Goal: Communication & Community: Answer question/provide support

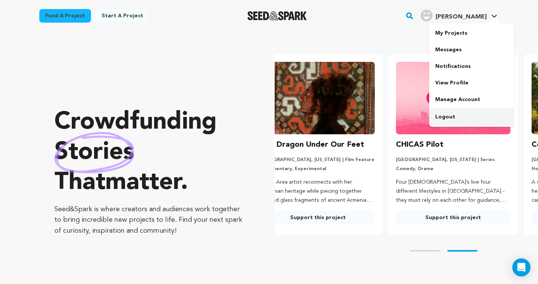
click at [467, 114] on link "Logout" at bounding box center [471, 117] width 85 height 17
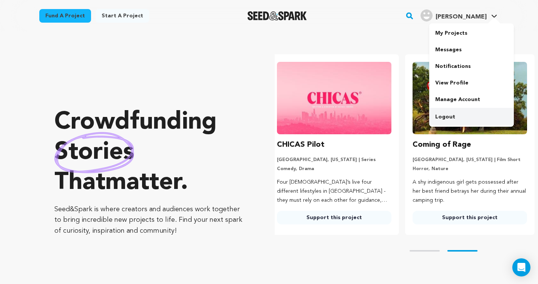
scroll to position [0, 141]
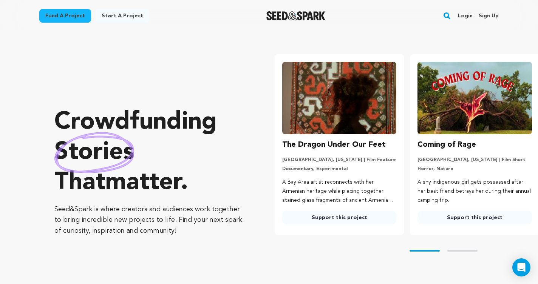
click at [471, 17] on link "Login" at bounding box center [465, 16] width 15 height 12
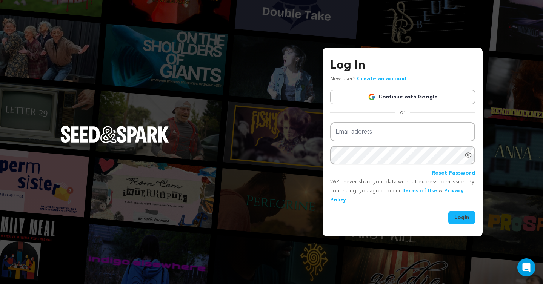
click at [396, 94] on link "Continue with Google" at bounding box center [402, 97] width 145 height 14
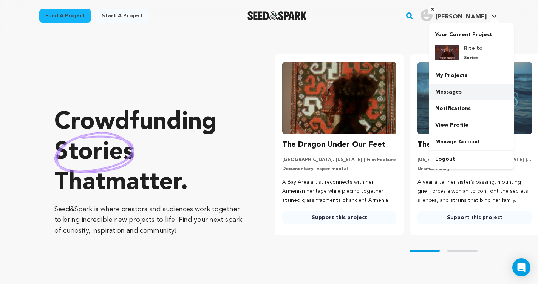
click at [462, 91] on link "Messages" at bounding box center [471, 92] width 85 height 17
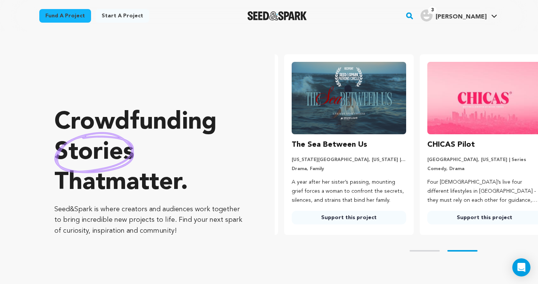
scroll to position [0, 141]
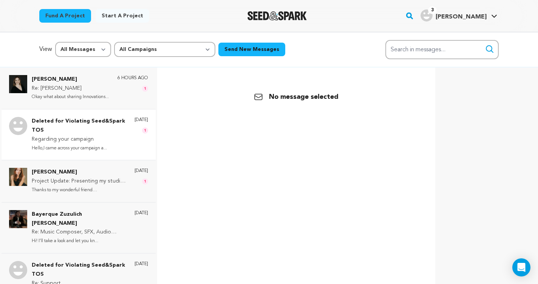
click at [48, 133] on p "Deleted for Violating Seed&Spark TOS" at bounding box center [79, 126] width 95 height 18
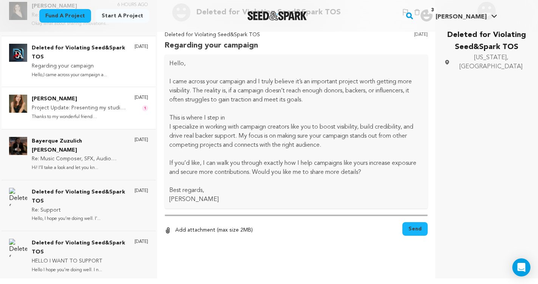
scroll to position [74, 0]
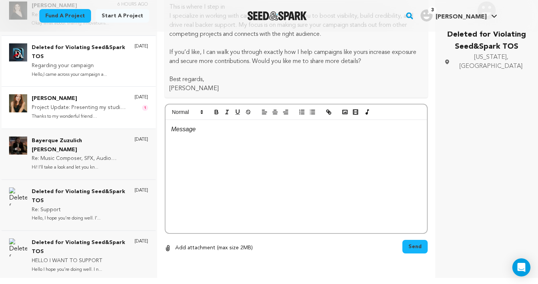
click at [77, 116] on p "Thanks to my wonderful friend Ruby..." at bounding box center [79, 117] width 95 height 9
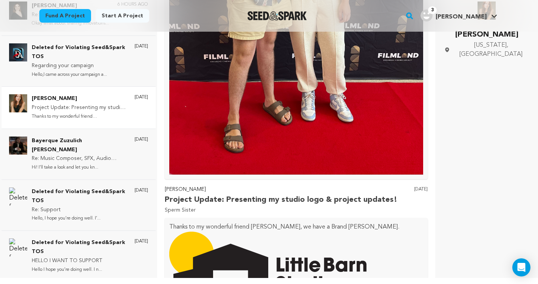
scroll to position [726, 0]
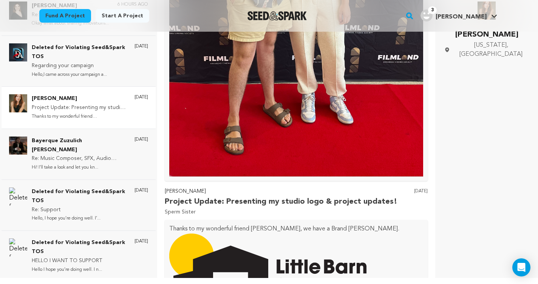
click at [79, 106] on p "Project Update: Presenting my studio logo & project updates!" at bounding box center [79, 107] width 95 height 9
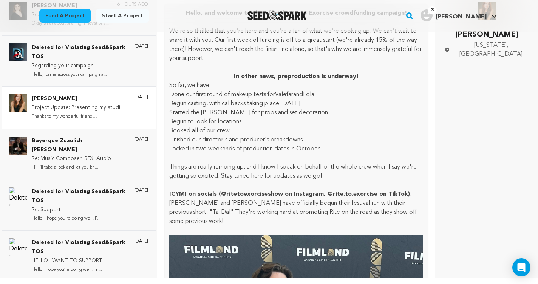
scroll to position [159, 0]
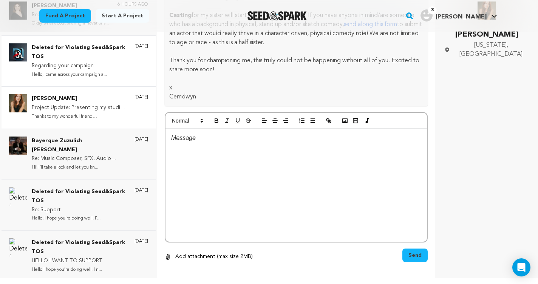
click at [67, 71] on p "Hello,I came across your campaign a..." at bounding box center [79, 75] width 95 height 9
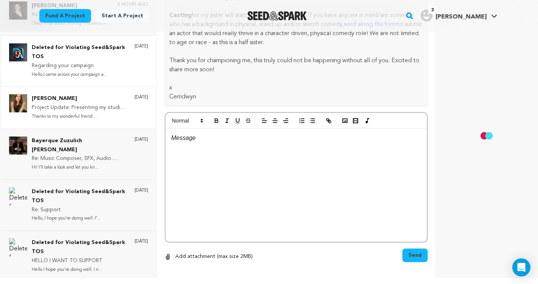
scroll to position [0, 0]
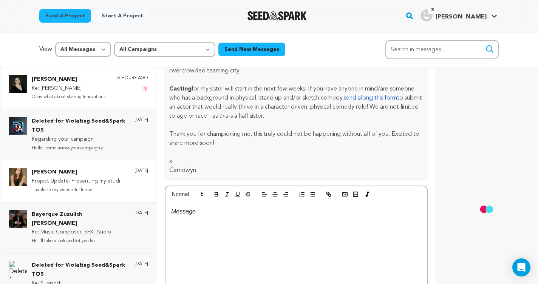
click at [66, 94] on p "Okay what about sharing Innovations..." at bounding box center [70, 97] width 77 height 9
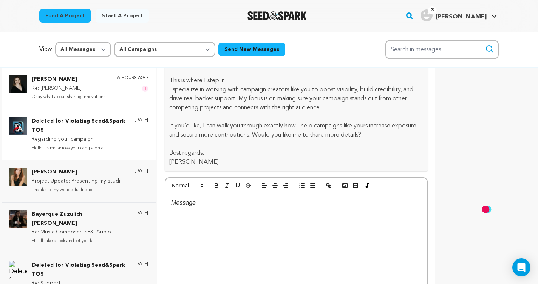
click at [99, 88] on p "Re: Lindsay Compton" at bounding box center [70, 88] width 77 height 9
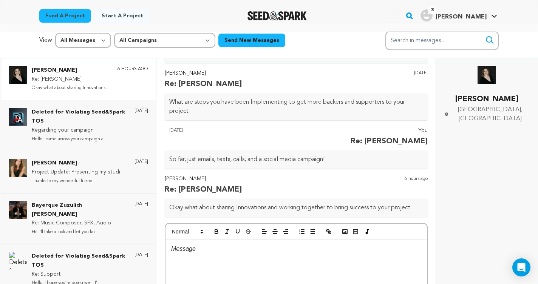
scroll to position [139, 0]
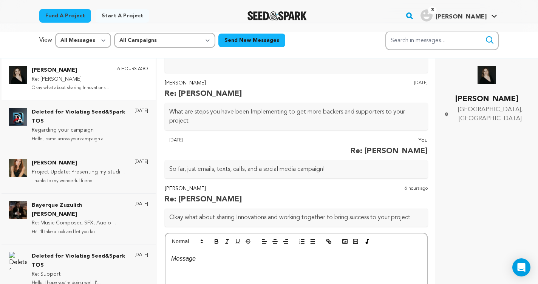
click at [245, 262] on p at bounding box center [296, 259] width 250 height 10
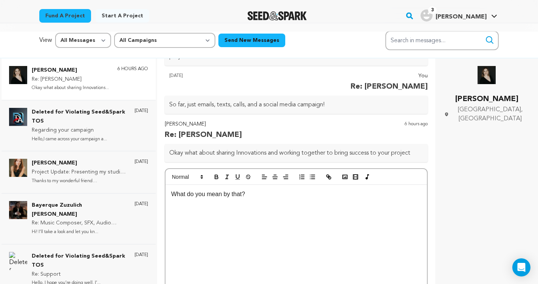
scroll to position [74, 0]
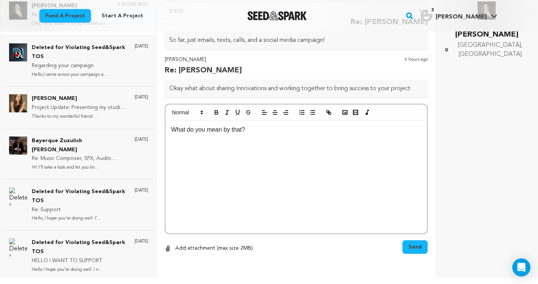
click at [413, 243] on button "Send" at bounding box center [414, 248] width 25 height 14
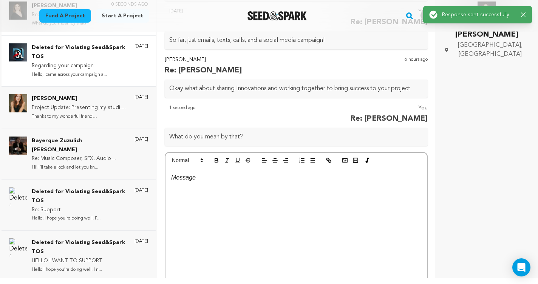
scroll to position [0, 0]
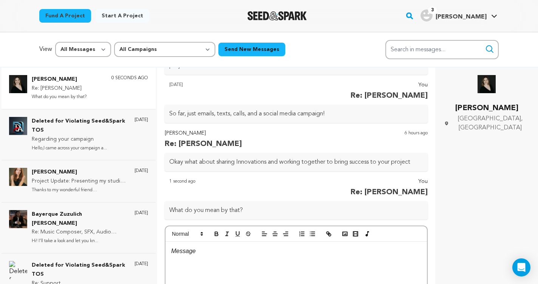
click at [276, 17] on img "Seed&Spark Homepage" at bounding box center [276, 15] width 59 height 9
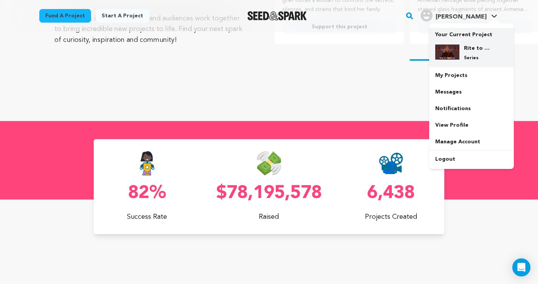
click at [466, 54] on div "Rite to Exorcise Series" at bounding box center [477, 53] width 36 height 17
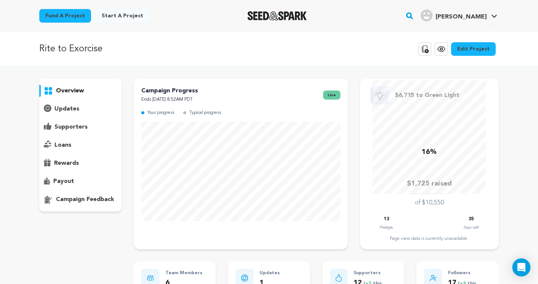
click at [70, 170] on div "overview" at bounding box center [80, 145] width 82 height 133
click at [70, 167] on p "rewards" at bounding box center [66, 163] width 25 height 9
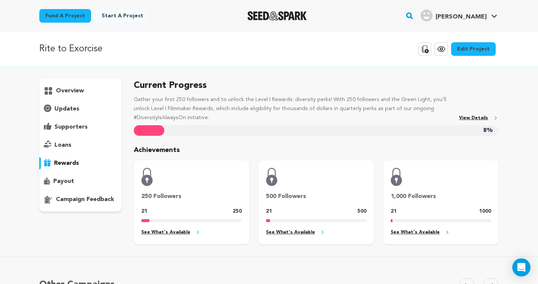
click at [80, 208] on div "overview" at bounding box center [80, 145] width 82 height 133
click at [63, 88] on p "overview" at bounding box center [70, 90] width 28 height 9
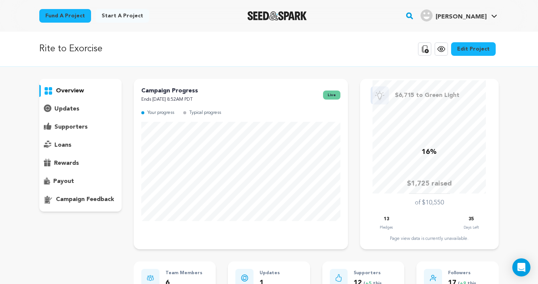
click at [71, 114] on div "updates" at bounding box center [80, 109] width 82 height 12
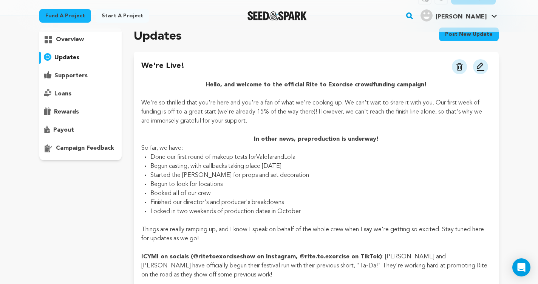
scroll to position [49, 0]
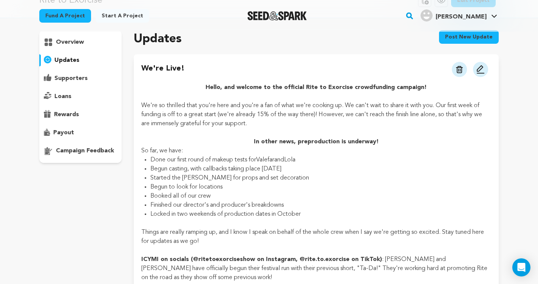
click at [86, 157] on div "overview" at bounding box center [80, 96] width 82 height 133
click at [87, 154] on p "campaign feedback" at bounding box center [85, 151] width 58 height 9
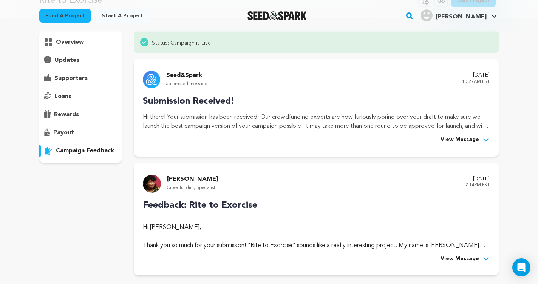
click at [66, 130] on p "payout" at bounding box center [63, 132] width 21 height 9
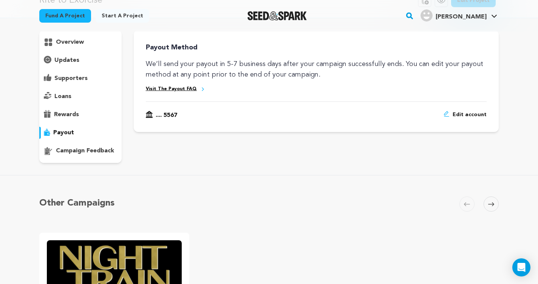
click at [68, 110] on div "rewards" at bounding box center [80, 115] width 82 height 12
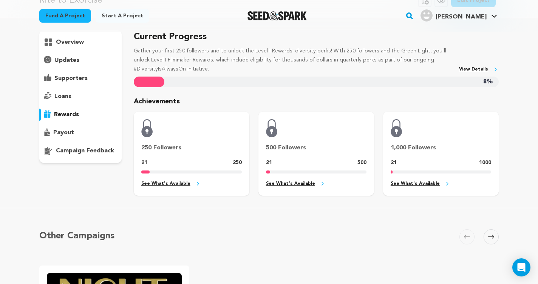
click at [68, 91] on div "loans" at bounding box center [80, 97] width 82 height 12
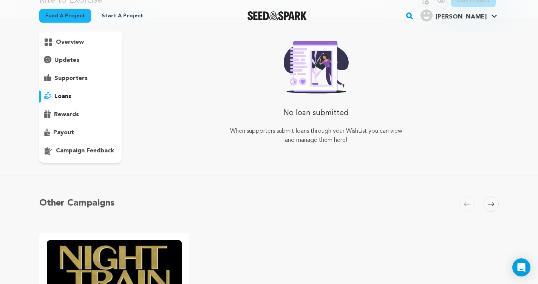
click at [71, 74] on p "supporters" at bounding box center [70, 78] width 33 height 9
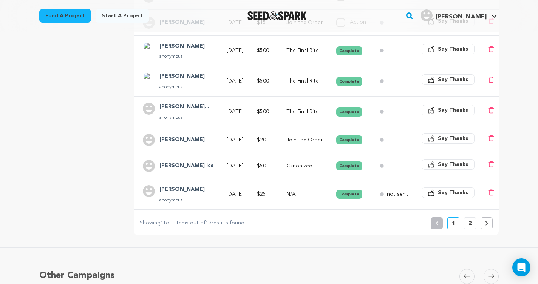
scroll to position [128, 0]
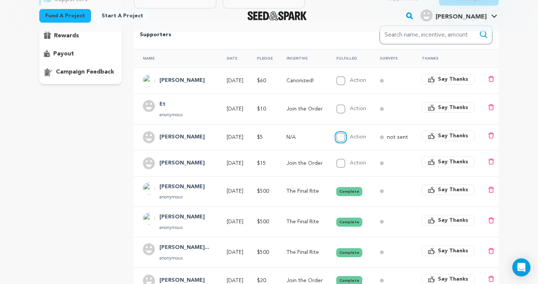
click at [345, 139] on input "Action" at bounding box center [340, 137] width 9 height 9
checkbox input "true"
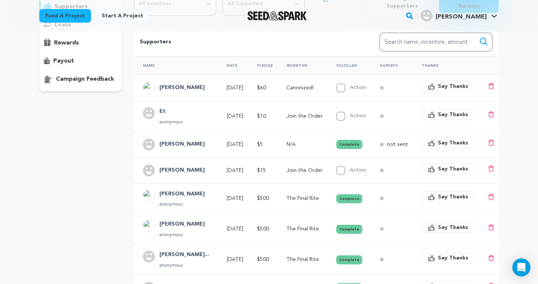
scroll to position [120, 0]
click at [345, 171] on input "Action" at bounding box center [340, 171] width 9 height 9
checkbox input "true"
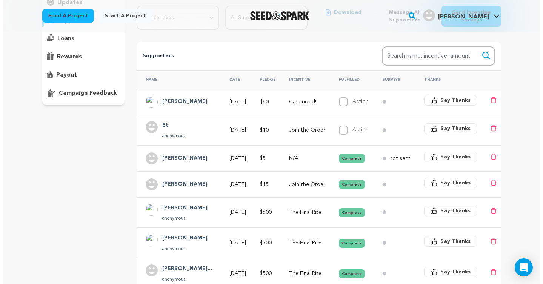
scroll to position [0, 0]
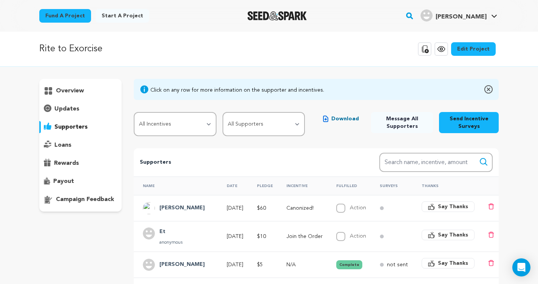
click at [457, 206] on span "Say Thanks" at bounding box center [453, 207] width 30 height 8
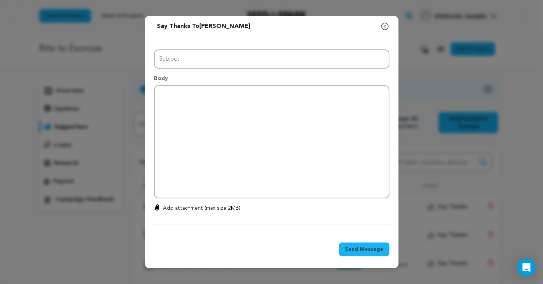
type input "Thanks for your support!"
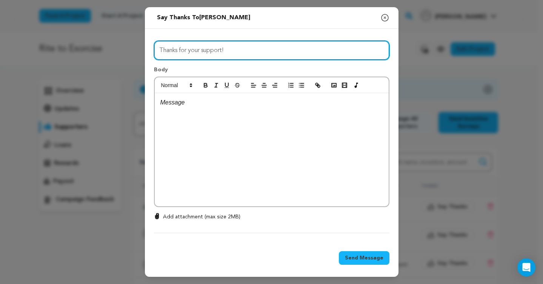
click at [212, 56] on input "Thanks for your support!" at bounding box center [272, 50] width 236 height 19
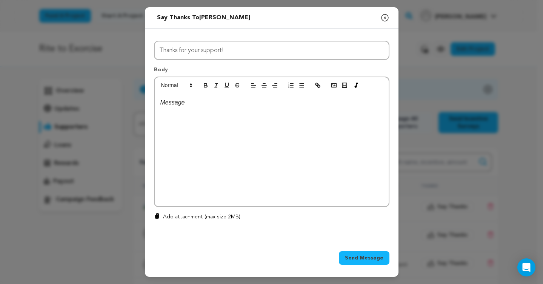
click at [228, 114] on div at bounding box center [272, 149] width 234 height 113
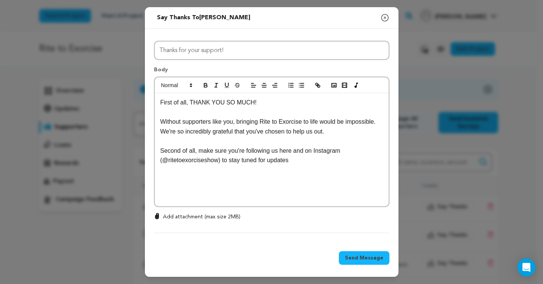
click at [295, 148] on p "Second of all, make sure you're following us here and on Instagram (@ritetoexor…" at bounding box center [272, 155] width 223 height 19
click at [339, 160] on p "Second of all, make sure you're following us here on Seed and Spark and on Inst…" at bounding box center [272, 155] width 223 height 19
drag, startPoint x: 339, startPoint y: 164, endPoint x: 260, endPoint y: 161, distance: 79.0
click at [260, 161] on p "Second of all, make sure you're following us here on Seed and Spark and on Inst…" at bounding box center [272, 155] width 223 height 19
click at [352, 134] on p "Without supporters like you, bringing Rite to Exorcise to life would be impossi…" at bounding box center [272, 126] width 223 height 19
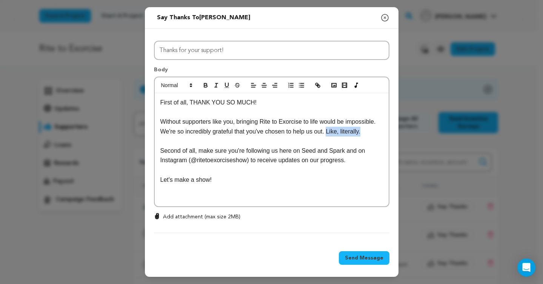
drag, startPoint x: 372, startPoint y: 131, endPoint x: 331, endPoint y: 131, distance: 41.2
click at [331, 131] on p "Without supporters like you, bringing Rite to Exorcise to life would be impossi…" at bounding box center [272, 126] width 223 height 19
copy p "Like, literally."
click at [382, 122] on p "Without supporters like you, bringing Rite to Exorcise to life would be impossi…" at bounding box center [272, 126] width 223 height 19
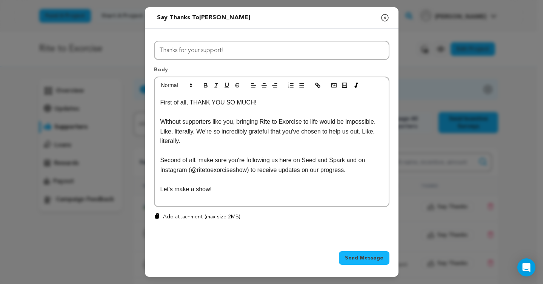
click at [198, 143] on p "Without supporters like you, bringing Rite to Exorcise to life would be impossi…" at bounding box center [272, 131] width 223 height 29
drag, startPoint x: 198, startPoint y: 143, endPoint x: 368, endPoint y: 131, distance: 170.4
click at [368, 131] on p "Without supporters like you, bringing Rite to Exorcise to life would be impossi…" at bounding box center [272, 131] width 223 height 29
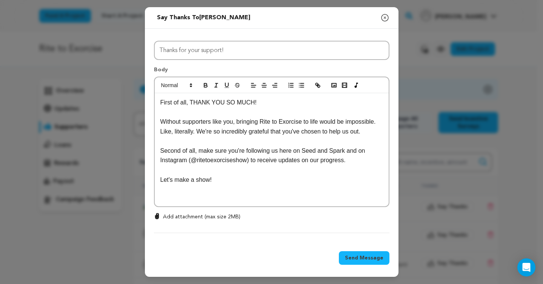
click at [353, 181] on p "Let's make a show!" at bounding box center [272, 180] width 223 height 10
click at [378, 134] on p "Without supporters like you, bringing Rite to Exorcise to life would be impossi…" at bounding box center [272, 126] width 223 height 19
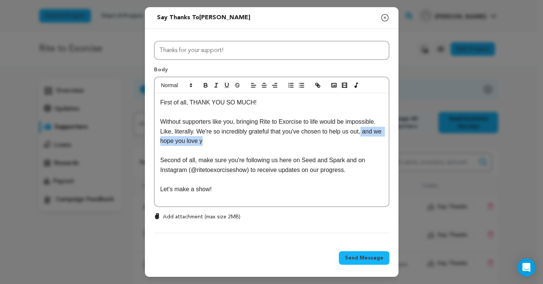
drag, startPoint x: 375, startPoint y: 143, endPoint x: 366, endPoint y: 128, distance: 17.6
click at [366, 128] on p "Without supporters like you, bringing Rite to Exorcise to life would be impossi…" at bounding box center [272, 131] width 223 height 29
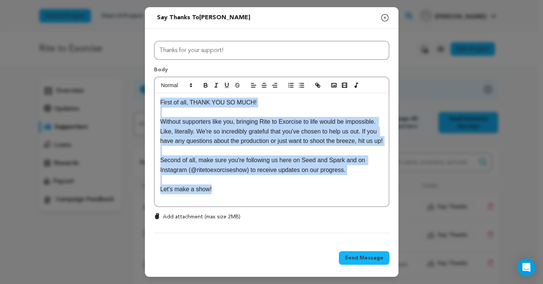
drag, startPoint x: 223, startPoint y: 198, endPoint x: 130, endPoint y: 56, distance: 169.9
click at [130, 56] on div "Send message to Pam Richey Say thanks to Pam Richey Compose New Message Close m…" at bounding box center [271, 142] width 543 height 284
copy div "First of all, THANK YOU SO MUCH! Without supporters like you, bringing Rite to …"
click at [276, 185] on p at bounding box center [272, 180] width 223 height 10
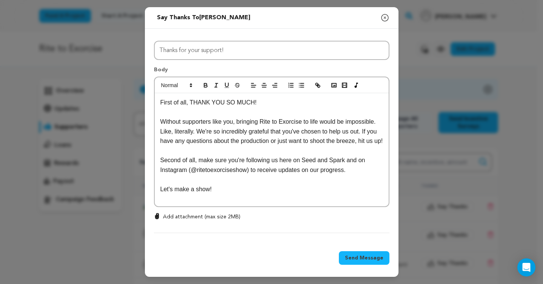
click at [370, 257] on span "Send Message" at bounding box center [364, 259] width 39 height 8
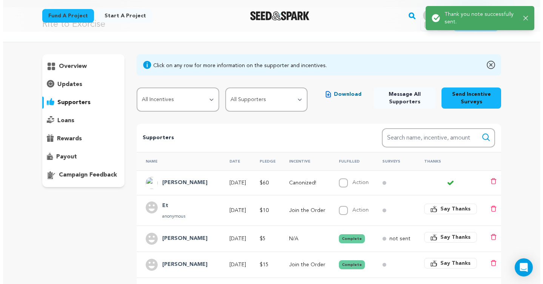
scroll to position [30, 0]
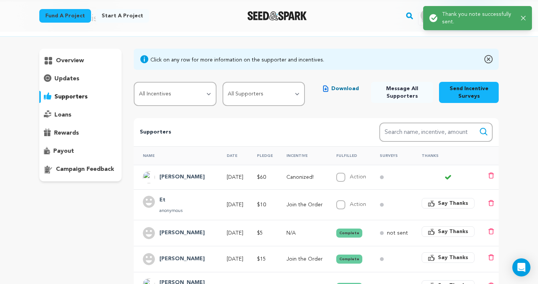
click at [453, 208] on button "Say Thanks" at bounding box center [447, 203] width 53 height 11
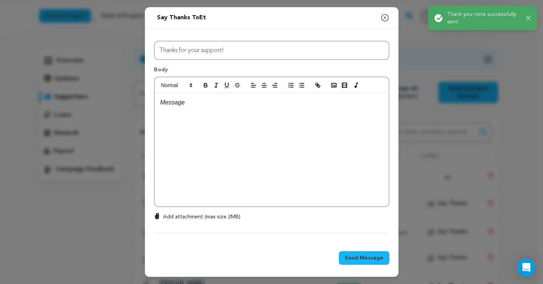
click at [251, 148] on div at bounding box center [272, 149] width 234 height 113
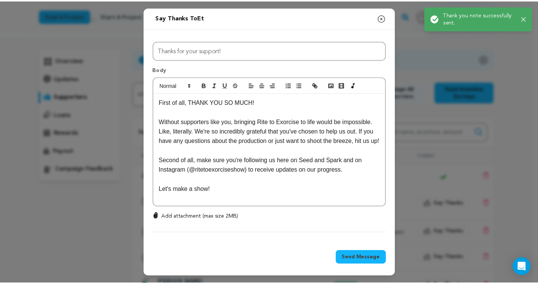
scroll to position [0, 0]
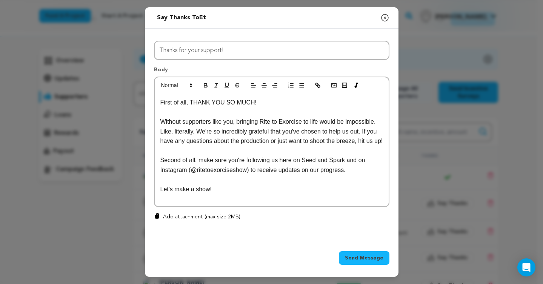
click at [361, 261] on span "Send Message" at bounding box center [364, 259] width 39 height 8
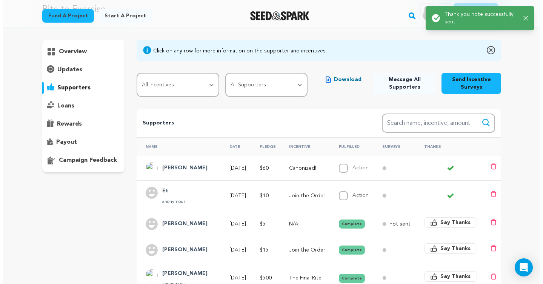
scroll to position [43, 0]
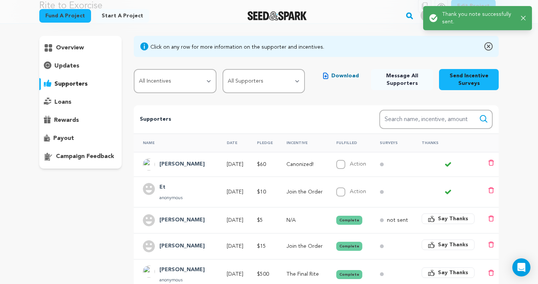
click at [164, 187] on h4 "Et" at bounding box center [170, 187] width 23 height 9
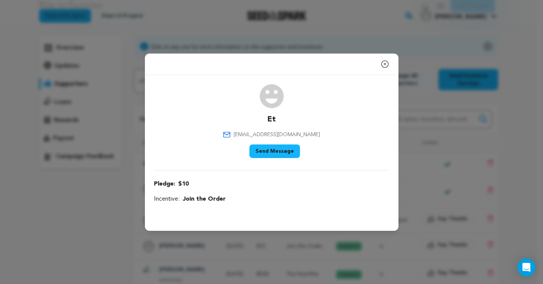
click at [422, 163] on div "Close modal Et eetills2@gmail.com" at bounding box center [271, 142] width 543 height 284
click at [386, 64] on icon "button" at bounding box center [385, 64] width 9 height 9
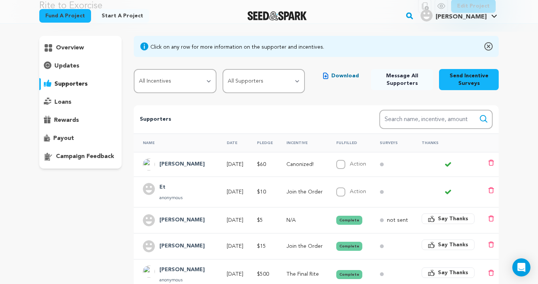
click at [447, 218] on span "Say Thanks" at bounding box center [453, 219] width 30 height 8
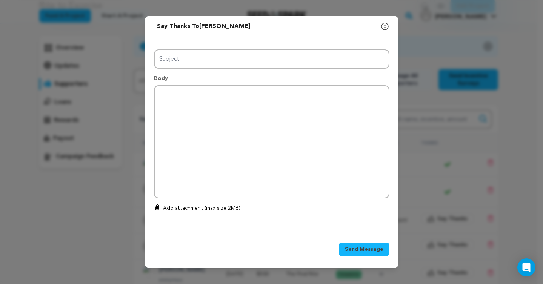
type input "Thanks for your support!"
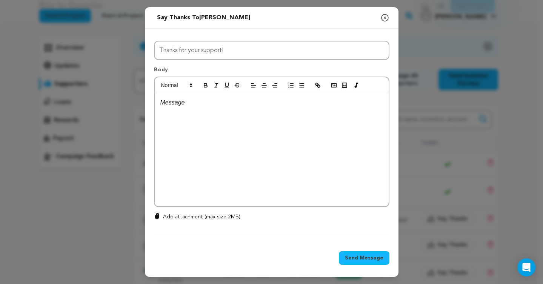
click at [207, 150] on div at bounding box center [272, 149] width 234 height 113
paste div
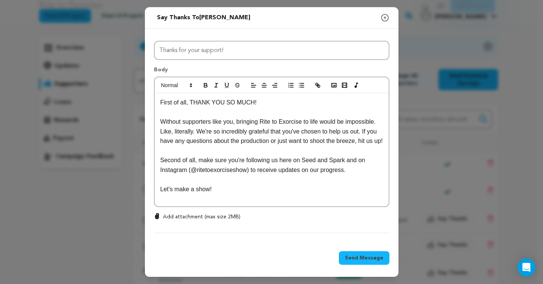
click at [364, 255] on button "Send Message" at bounding box center [364, 259] width 51 height 14
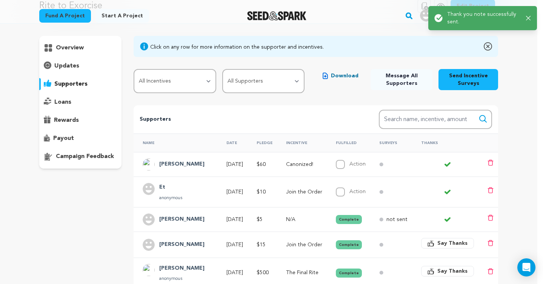
click at [448, 241] on span "Say Thanks" at bounding box center [453, 244] width 30 height 8
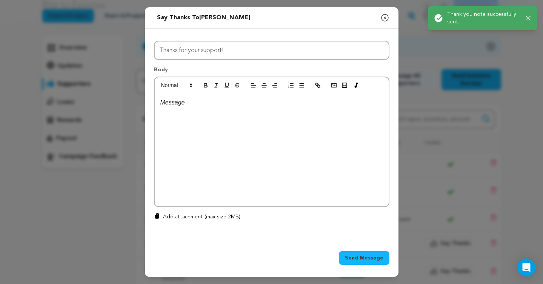
click at [268, 128] on div at bounding box center [272, 149] width 234 height 113
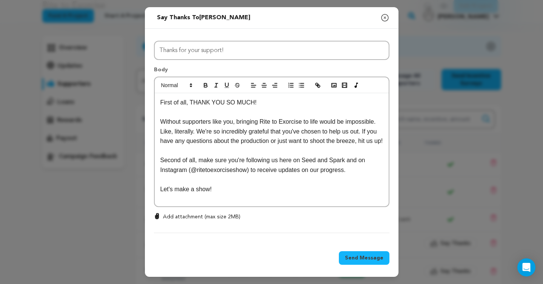
click at [350, 253] on button "Send Message" at bounding box center [364, 259] width 51 height 14
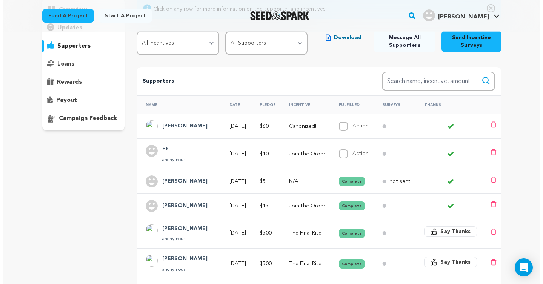
scroll to position [86, 0]
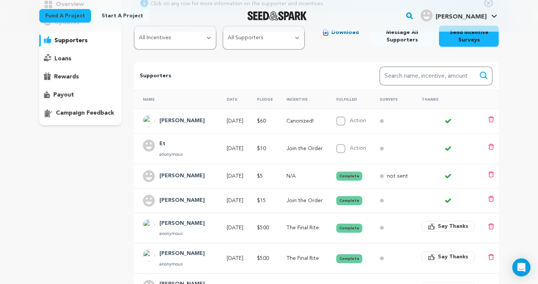
click at [445, 230] on span "Say Thanks" at bounding box center [453, 227] width 30 height 8
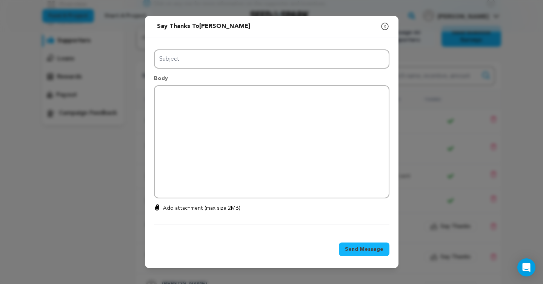
type input "Thanks for your support!"
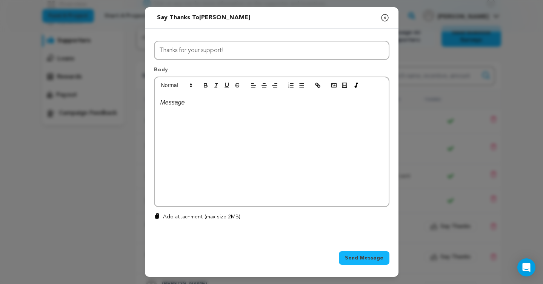
click at [259, 116] on div at bounding box center [272, 149] width 234 height 113
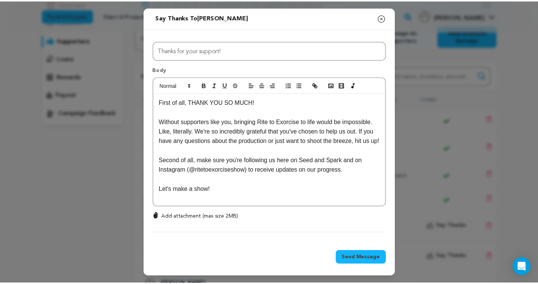
scroll to position [0, 0]
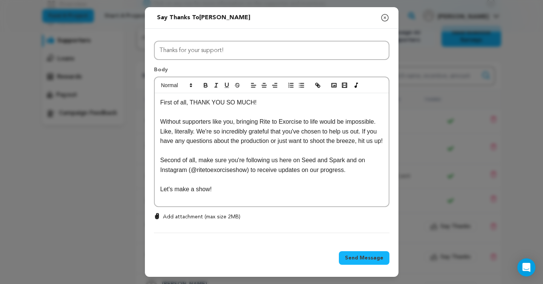
click at [353, 256] on span "Send Message" at bounding box center [364, 259] width 39 height 8
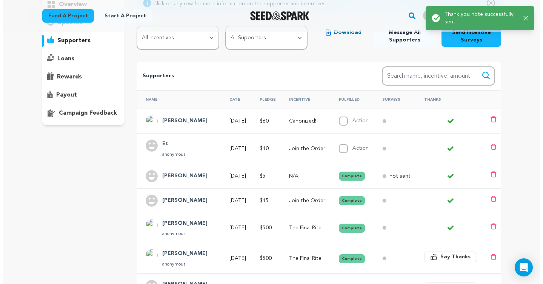
scroll to position [173, 0]
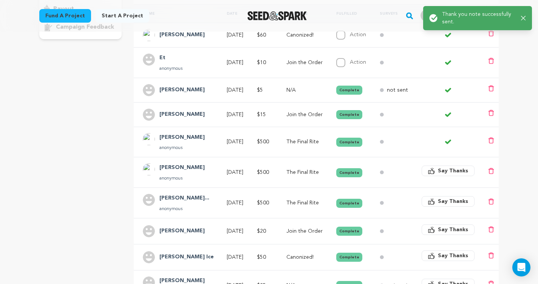
click at [445, 171] on span "Say Thanks" at bounding box center [453, 171] width 30 height 8
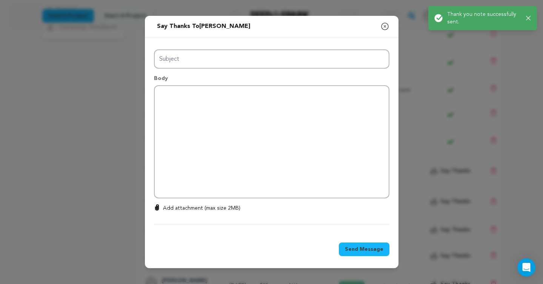
type input "Thanks for your support!"
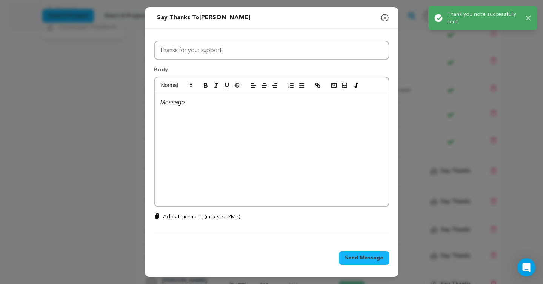
click at [292, 132] on div at bounding box center [272, 149] width 234 height 113
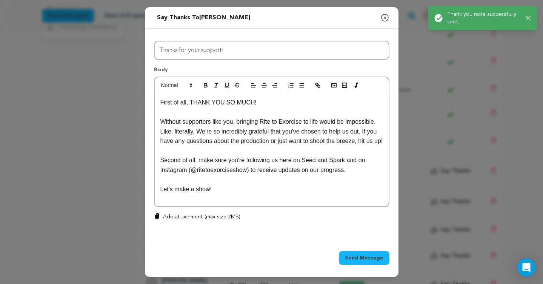
click at [352, 258] on span "Send Message" at bounding box center [364, 259] width 39 height 8
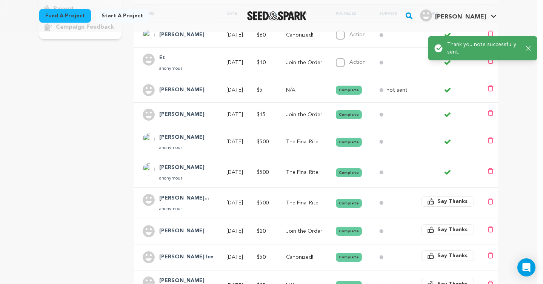
click at [448, 201] on span "Say Thanks" at bounding box center [453, 202] width 30 height 8
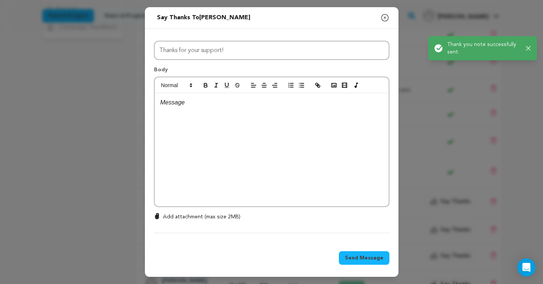
click at [244, 134] on div at bounding box center [272, 149] width 234 height 113
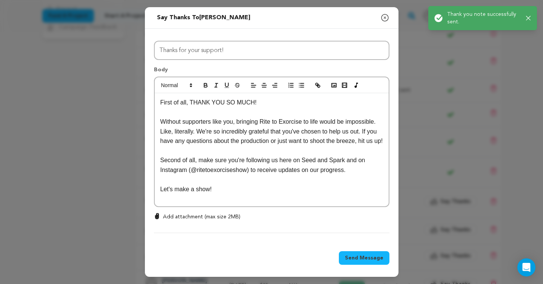
click at [358, 266] on div "Send Message" at bounding box center [272, 259] width 254 height 35
click at [358, 258] on span "Send Message" at bounding box center [364, 259] width 39 height 8
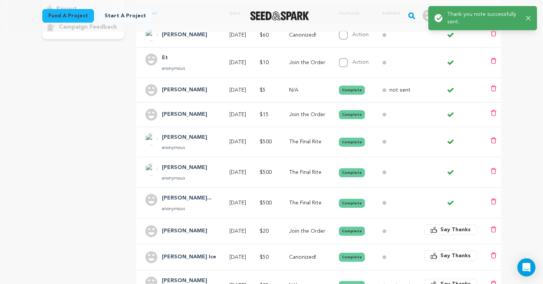
click at [463, 232] on span "Say Thanks" at bounding box center [456, 230] width 30 height 8
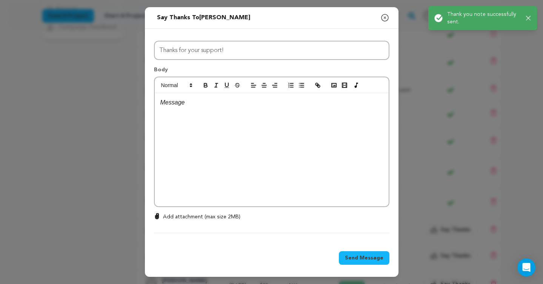
click at [289, 156] on div at bounding box center [272, 149] width 234 height 113
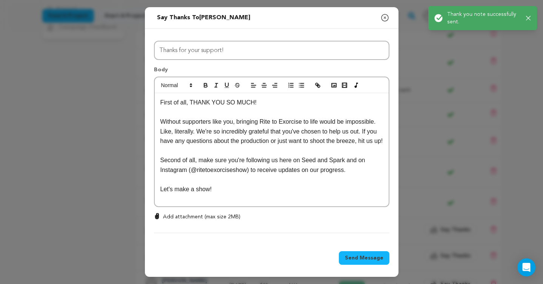
click at [357, 256] on span "Send Message" at bounding box center [364, 259] width 39 height 8
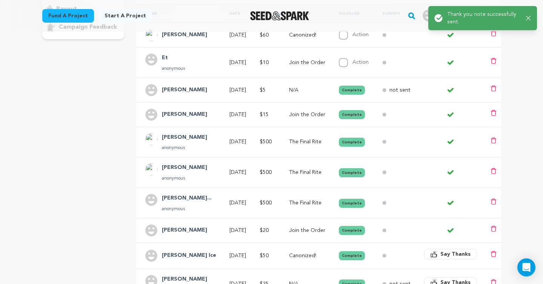
click at [446, 256] on span "Say Thanks" at bounding box center [456, 255] width 30 height 8
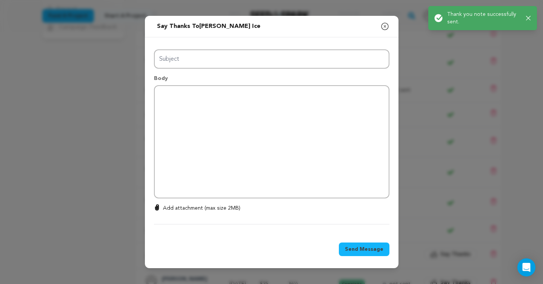
type input "Thanks for your support!"
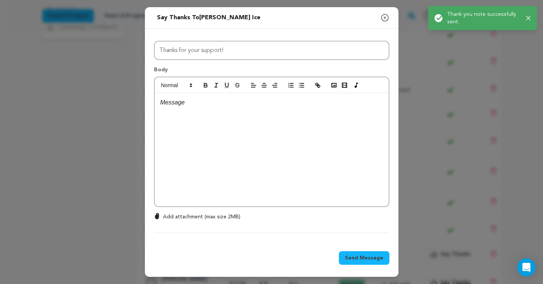
click at [294, 175] on div at bounding box center [272, 149] width 234 height 113
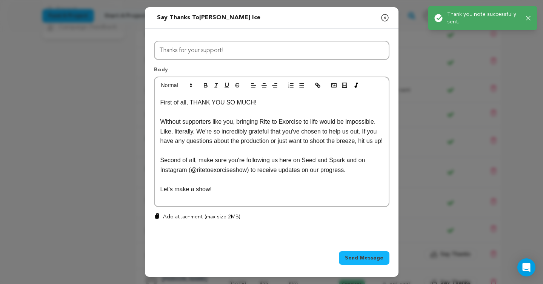
click at [355, 255] on button "Send Message" at bounding box center [364, 259] width 51 height 14
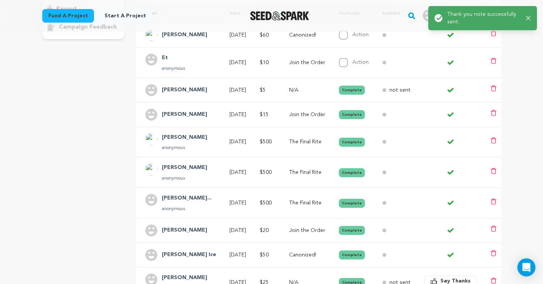
click at [446, 276] on button "Say Thanks" at bounding box center [450, 281] width 53 height 11
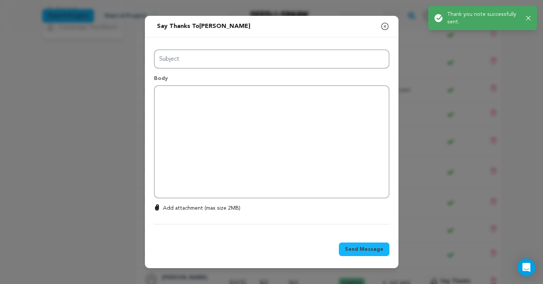
type input "Thanks for your support!"
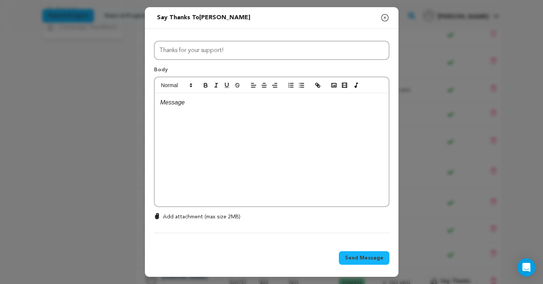
click at [319, 130] on div at bounding box center [272, 149] width 234 height 113
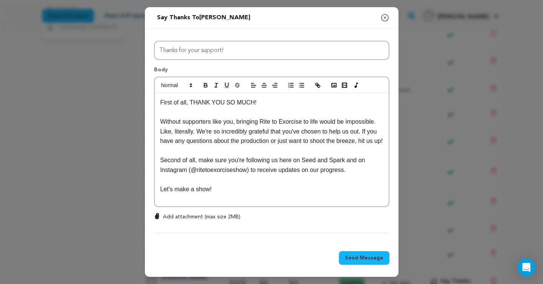
click at [358, 257] on span "Send Message" at bounding box center [364, 259] width 39 height 8
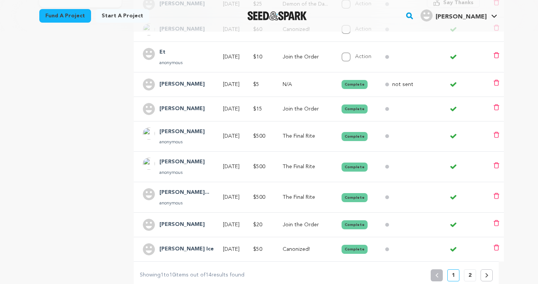
scroll to position [262, 0]
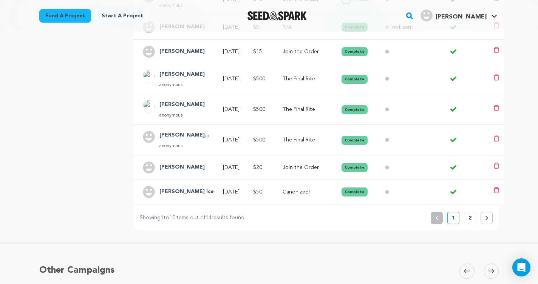
click at [471, 222] on p "2" at bounding box center [469, 219] width 3 height 8
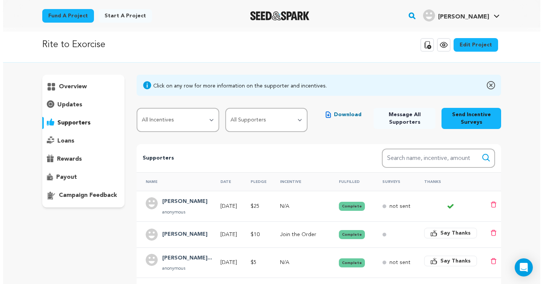
scroll to position [0, 0]
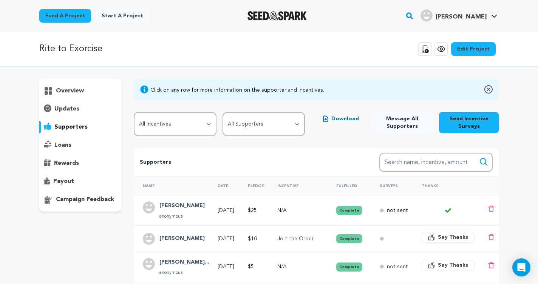
click at [442, 238] on span "Say Thanks" at bounding box center [453, 238] width 30 height 8
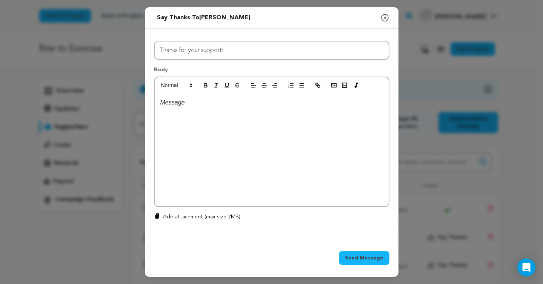
click at [254, 150] on div at bounding box center [272, 149] width 234 height 113
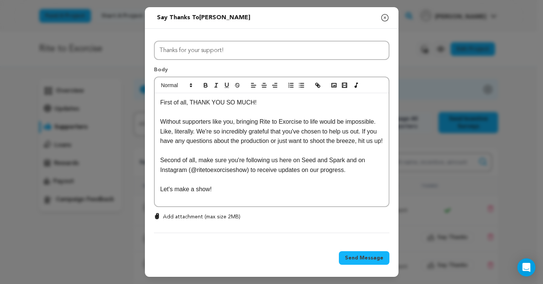
click at [364, 257] on span "Send Message" at bounding box center [364, 259] width 39 height 8
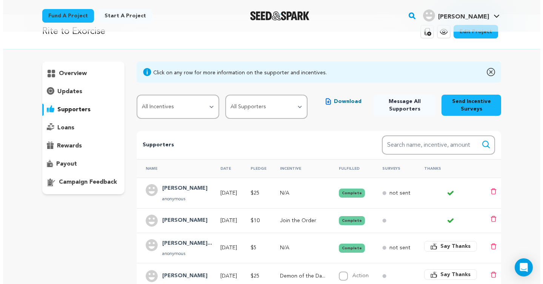
scroll to position [27, 0]
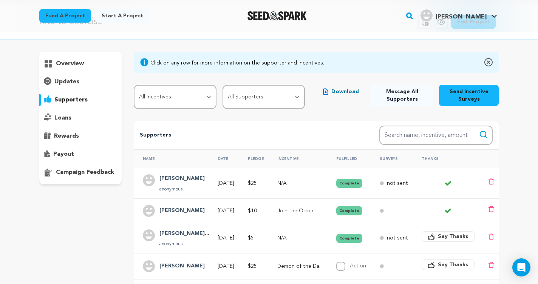
click at [440, 237] on span "Say Thanks" at bounding box center [453, 237] width 30 height 8
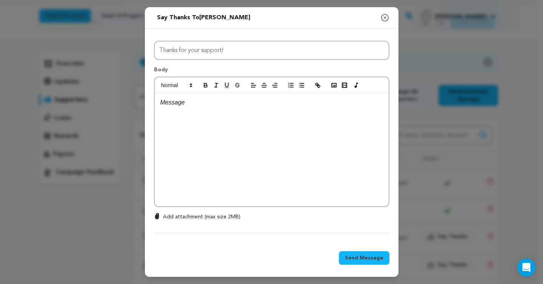
click at [333, 187] on div at bounding box center [272, 149] width 234 height 113
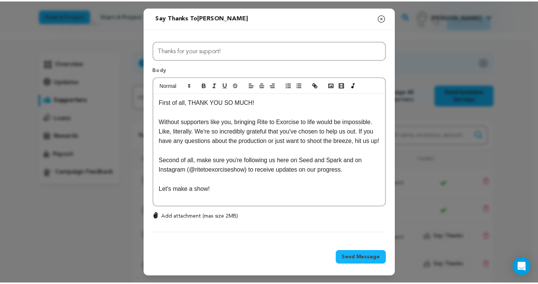
scroll to position [0, 0]
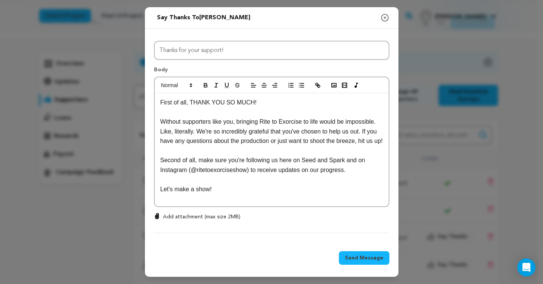
click at [356, 260] on span "Send Message" at bounding box center [364, 259] width 39 height 8
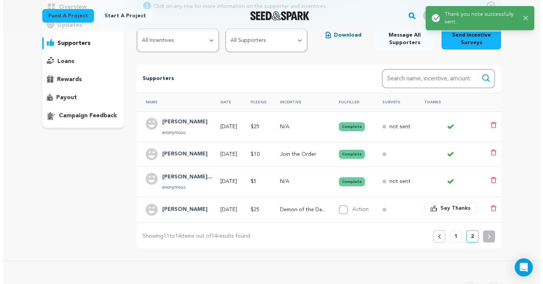
scroll to position [107, 0]
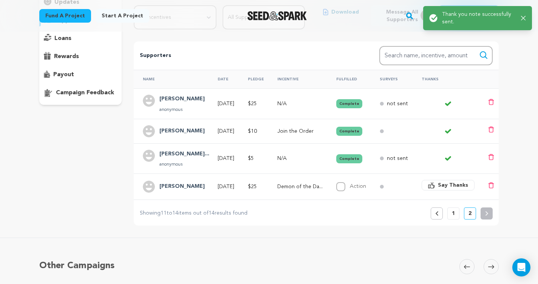
click at [438, 183] on button "Say Thanks" at bounding box center [447, 185] width 53 height 11
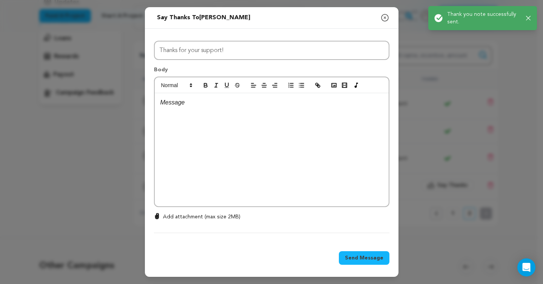
click at [322, 142] on div at bounding box center [272, 149] width 234 height 113
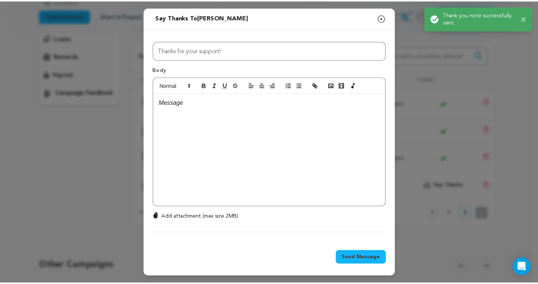
scroll to position [0, 0]
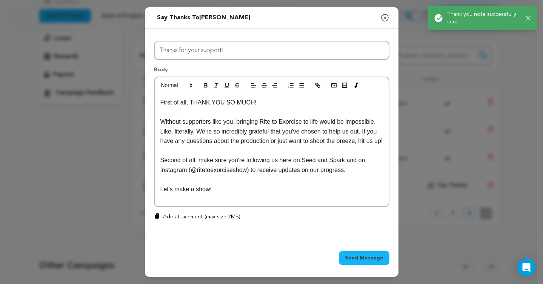
click at [371, 256] on span "Send Message" at bounding box center [364, 259] width 39 height 8
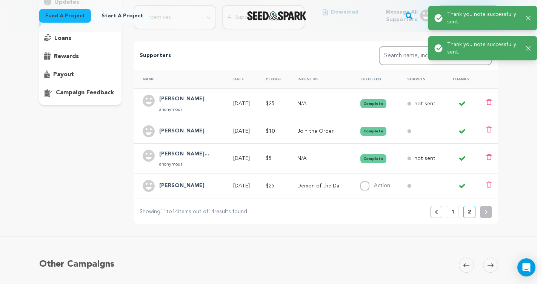
click at [414, 134] on td at bounding box center [420, 131] width 45 height 25
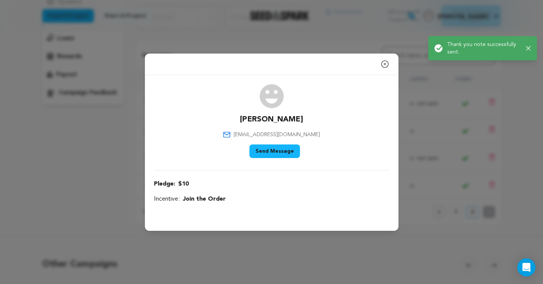
click at [384, 66] on icon "button" at bounding box center [385, 64] width 9 height 9
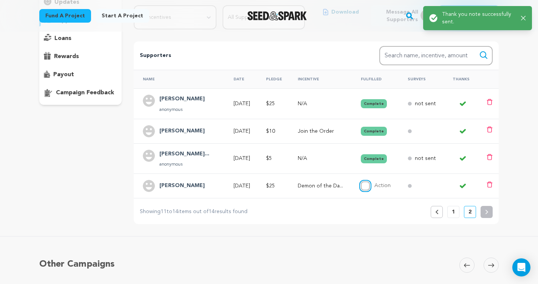
click at [370, 187] on input "Action" at bounding box center [365, 186] width 9 height 9
checkbox input "true"
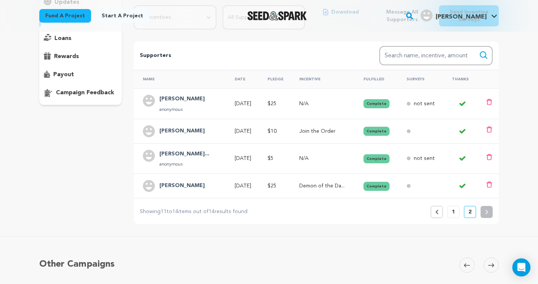
click at [446, 209] on div "Previous 1 2" at bounding box center [462, 212] width 62 height 12
click at [454, 209] on p "1" at bounding box center [453, 212] width 3 height 8
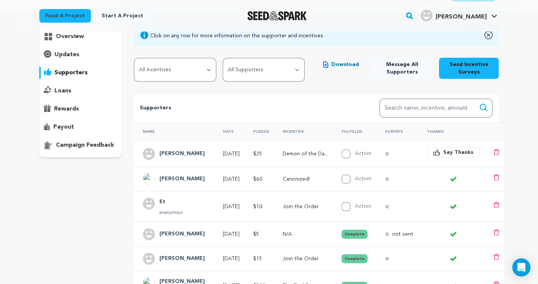
scroll to position [55, 0]
click at [480, 152] on button "Say Thanks" at bounding box center [453, 152] width 53 height 11
click at [462, 154] on span "Say Thanks" at bounding box center [458, 152] width 30 height 8
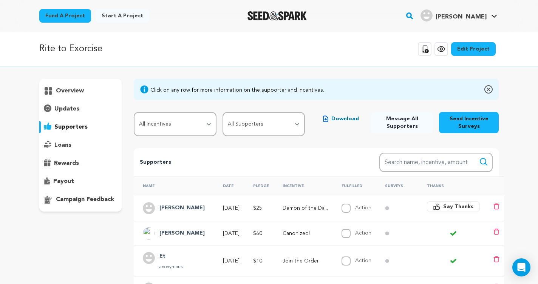
click at [459, 205] on span "Say Thanks" at bounding box center [458, 207] width 30 height 8
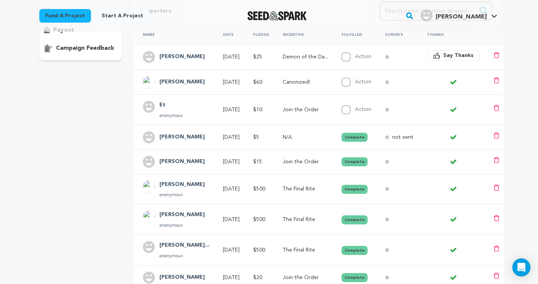
scroll to position [62, 0]
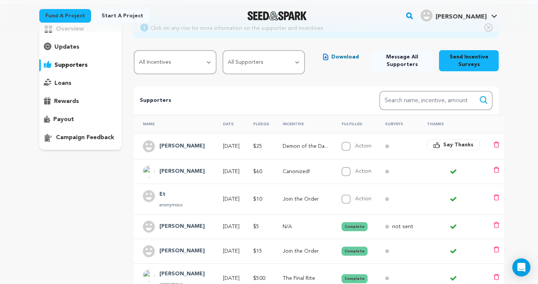
click at [463, 145] on span "Say Thanks" at bounding box center [458, 145] width 30 height 8
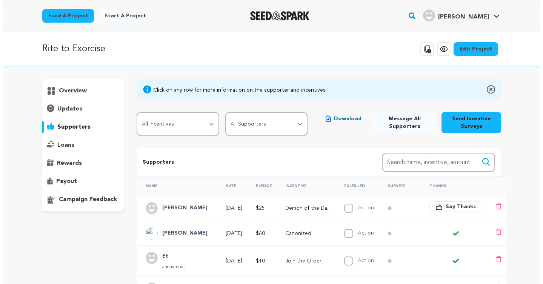
scroll to position [62, 0]
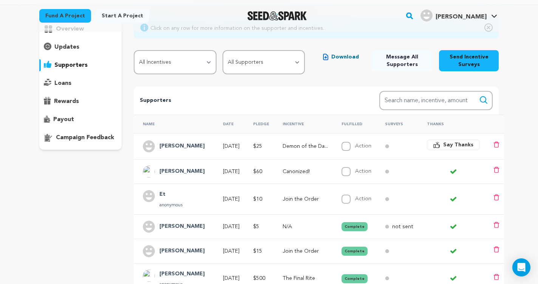
click at [460, 147] on span "Say Thanks" at bounding box center [458, 145] width 30 height 8
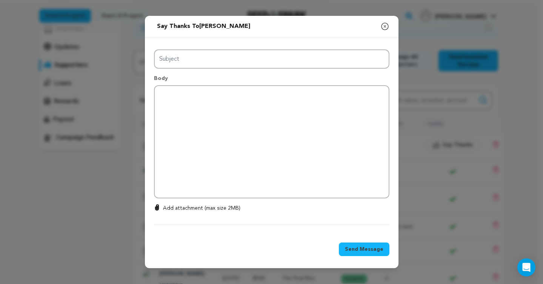
type input "Thanks for your support!"
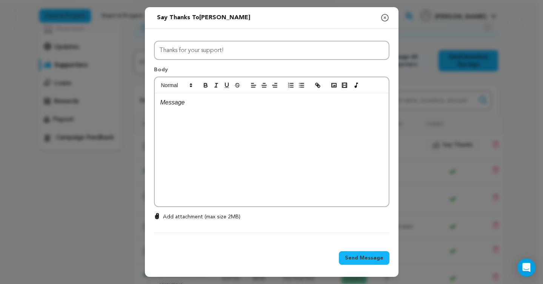
click at [271, 128] on div at bounding box center [272, 149] width 234 height 113
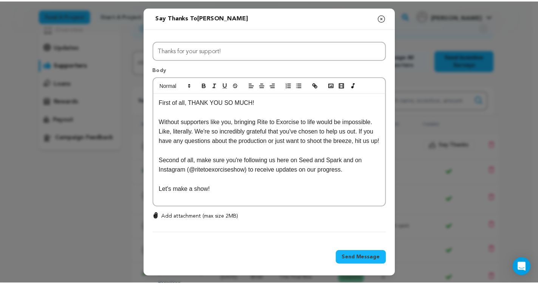
scroll to position [0, 0]
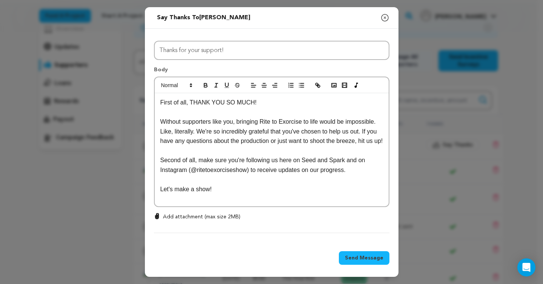
click at [363, 259] on span "Send Message" at bounding box center [364, 259] width 39 height 8
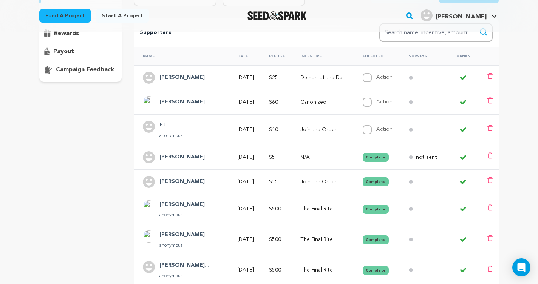
scroll to position [129, 0]
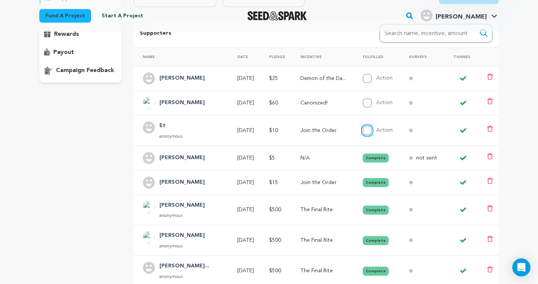
click at [372, 130] on input "Action" at bounding box center [367, 130] width 9 height 9
checkbox input "true"
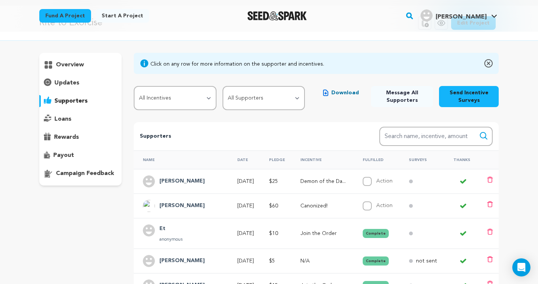
scroll to position [0, 0]
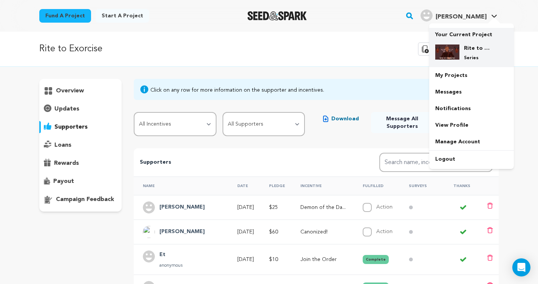
click at [460, 44] on div "Rite to Exorcise Series" at bounding box center [471, 53] width 73 height 29
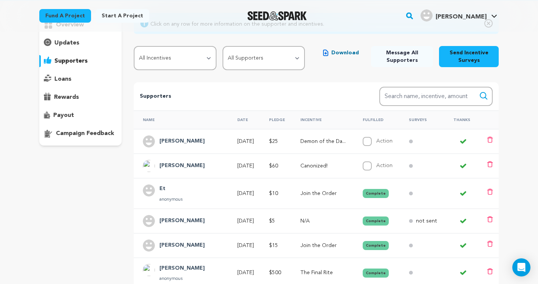
scroll to position [69, 0]
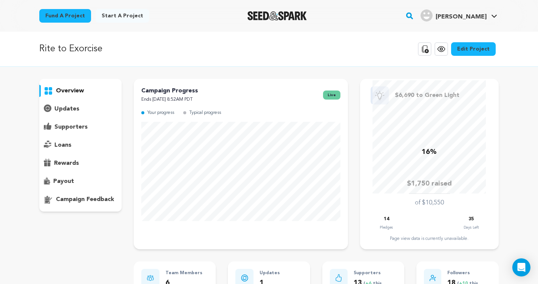
scroll to position [5, 0]
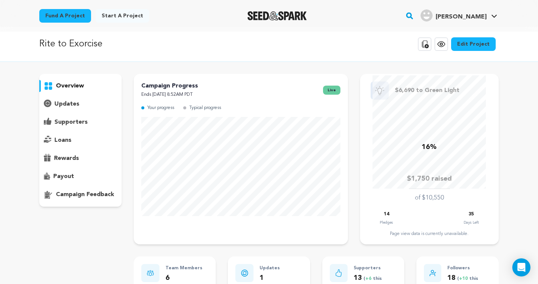
click at [434, 144] on p "16%" at bounding box center [428, 147] width 15 height 11
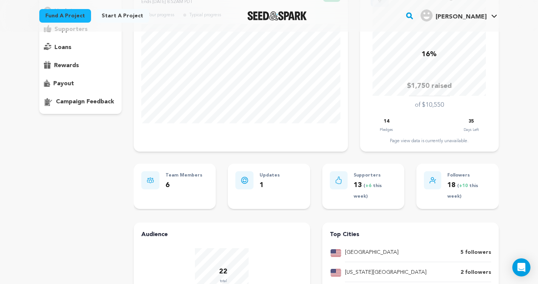
scroll to position [174, 0]
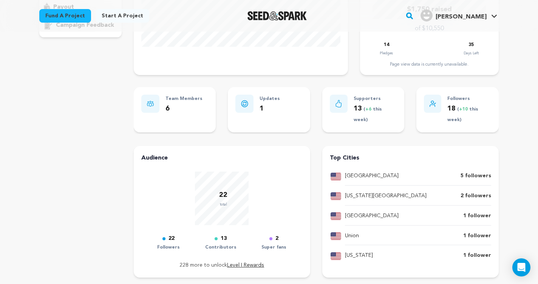
click at [272, 235] on div "2" at bounding box center [273, 239] width 25 height 9
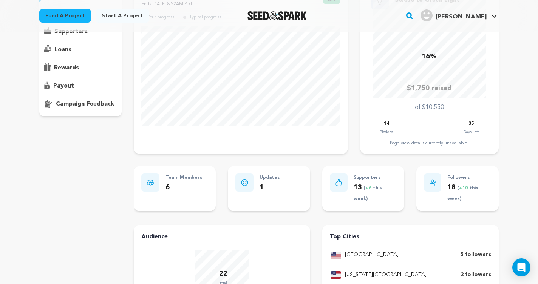
scroll to position [0, 0]
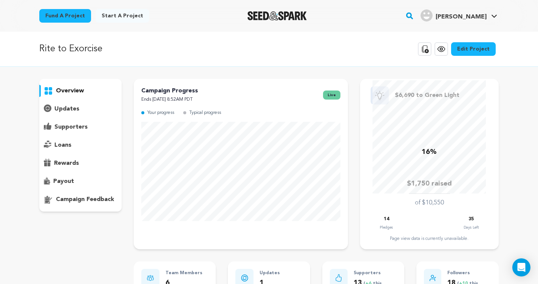
click at [270, 20] on div at bounding box center [277, 16] width 105 height 20
click at [284, 15] on img "Seed&Spark Homepage" at bounding box center [276, 15] width 59 height 9
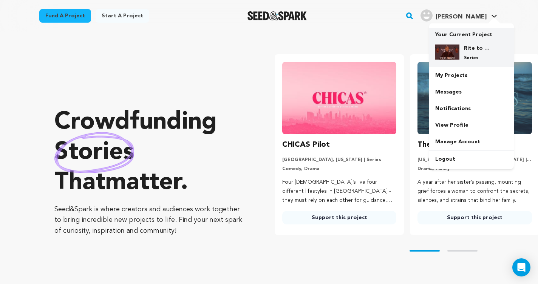
click at [455, 51] on img at bounding box center [447, 52] width 24 height 15
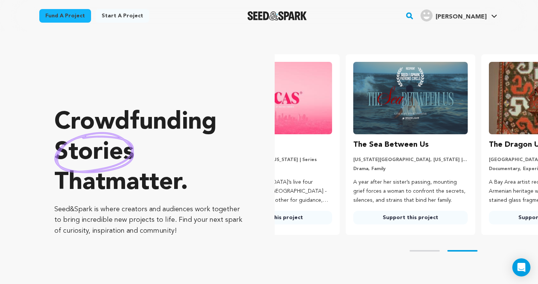
scroll to position [0, 141]
